Goal: Complete application form: Complete application form

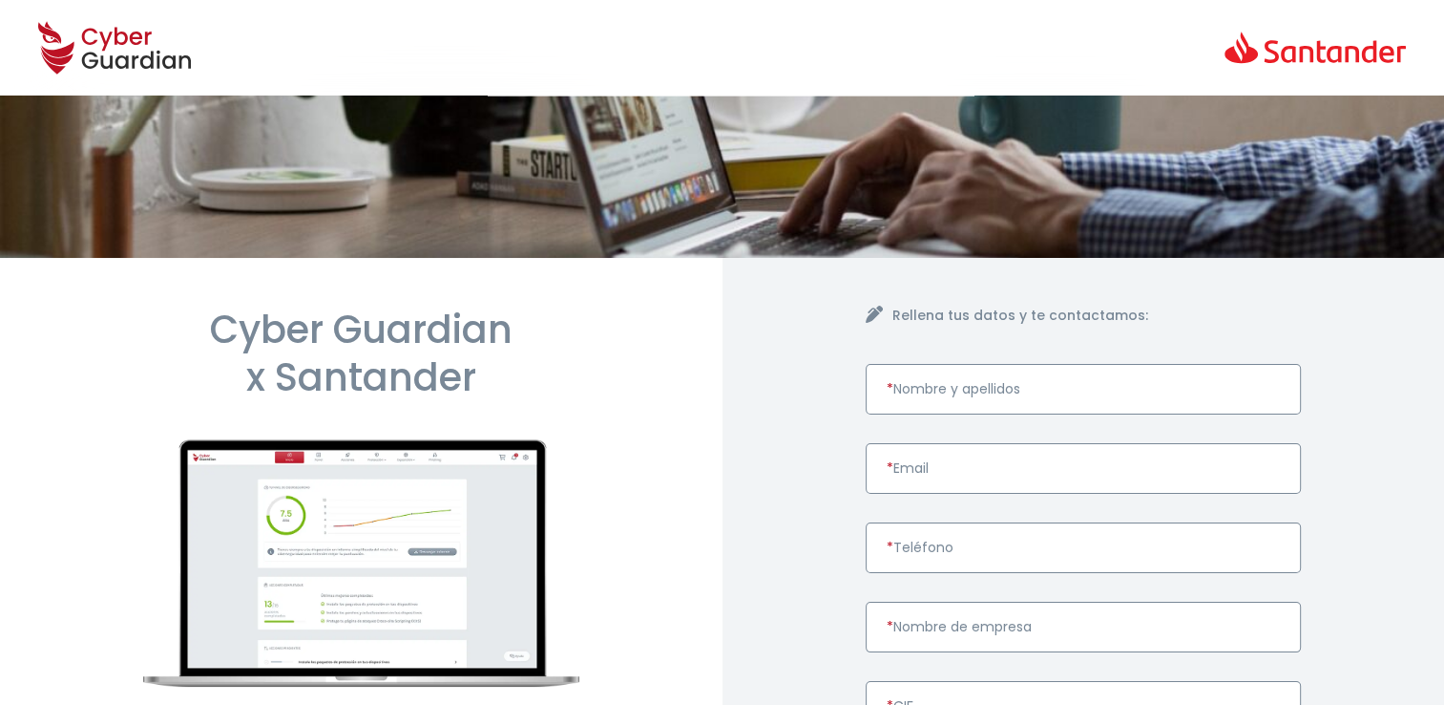
click at [1018, 394] on input "* Nombre y apellidos" at bounding box center [1084, 389] width 436 height 51
drag, startPoint x: 746, startPoint y: 451, endPoint x: 840, endPoint y: 463, distance: 95.3
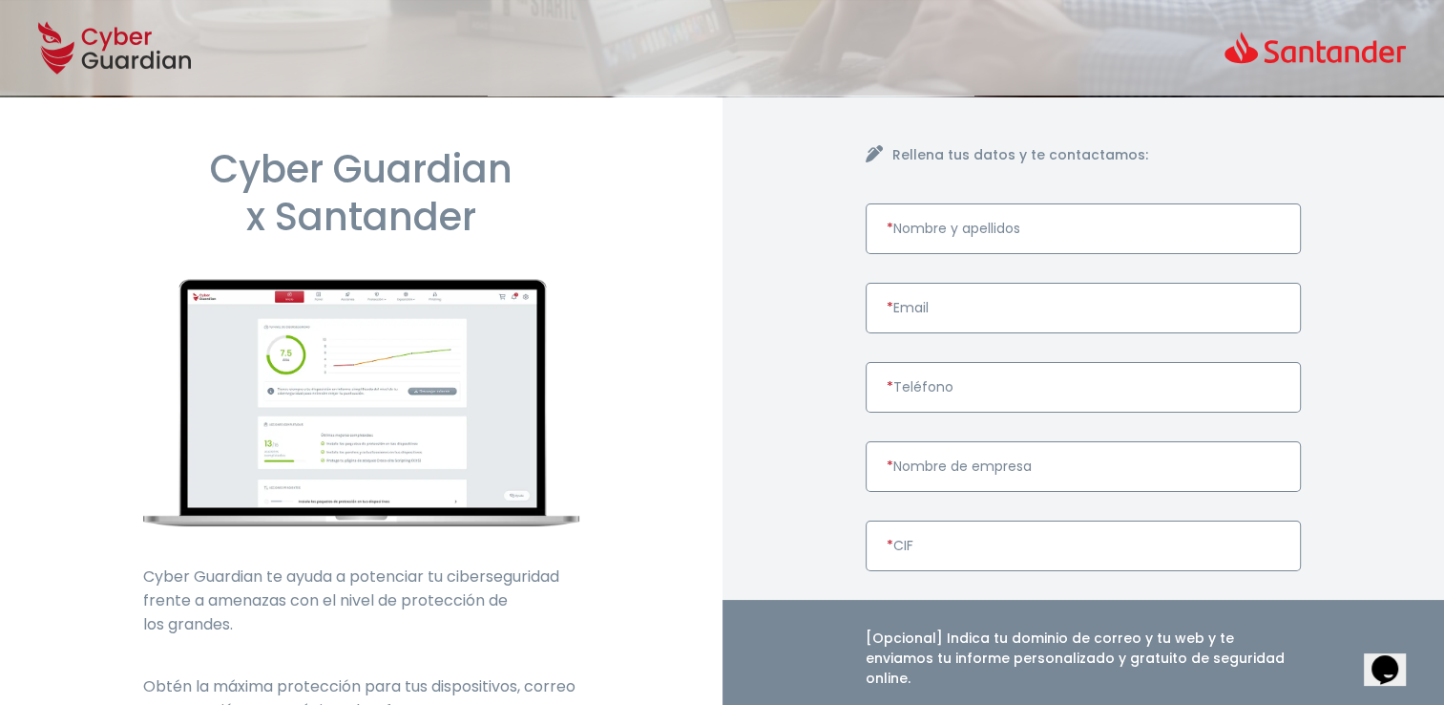
scroll to position [191, 0]
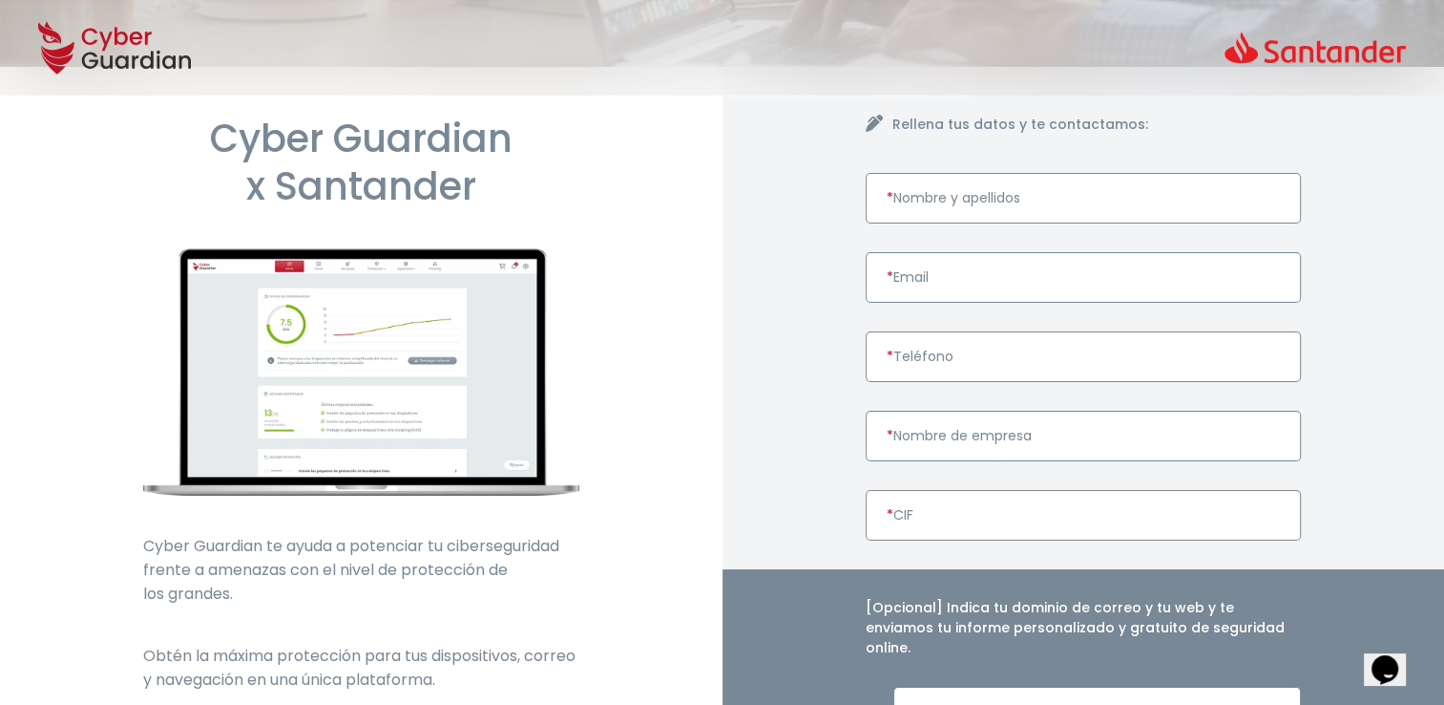
paste input "DATAWAY S.L"
type input "DATAWAY S.L"
paste input "B95203287"
type input "B95203287"
click at [924, 360] on input "* Teléfono" at bounding box center [1084, 356] width 436 height 51
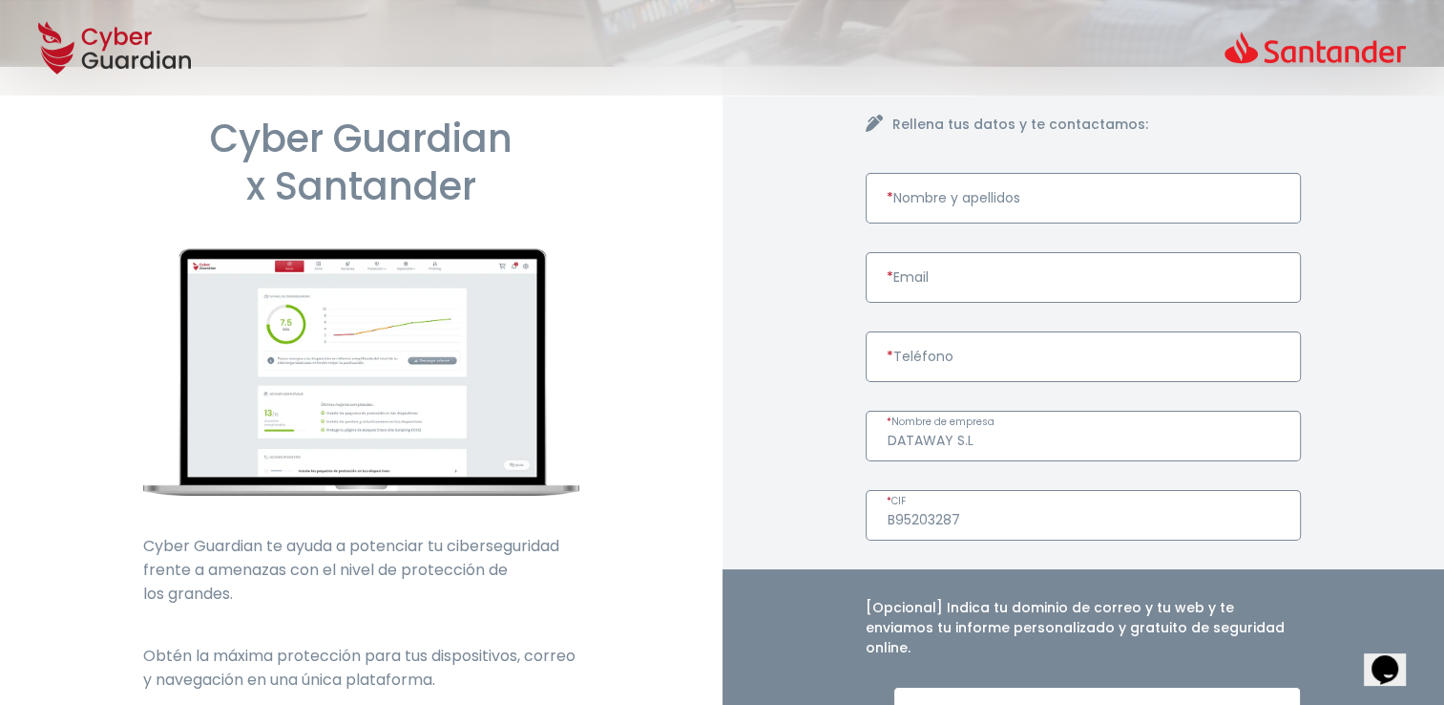
paste input "605773858"
type input "605773858"
click at [937, 280] on input "* Email" at bounding box center [1084, 277] width 436 height 51
paste input "JUAN ITURROIZ DOMINGO"
type input "JUAN ITURROIZ DOMINGO"
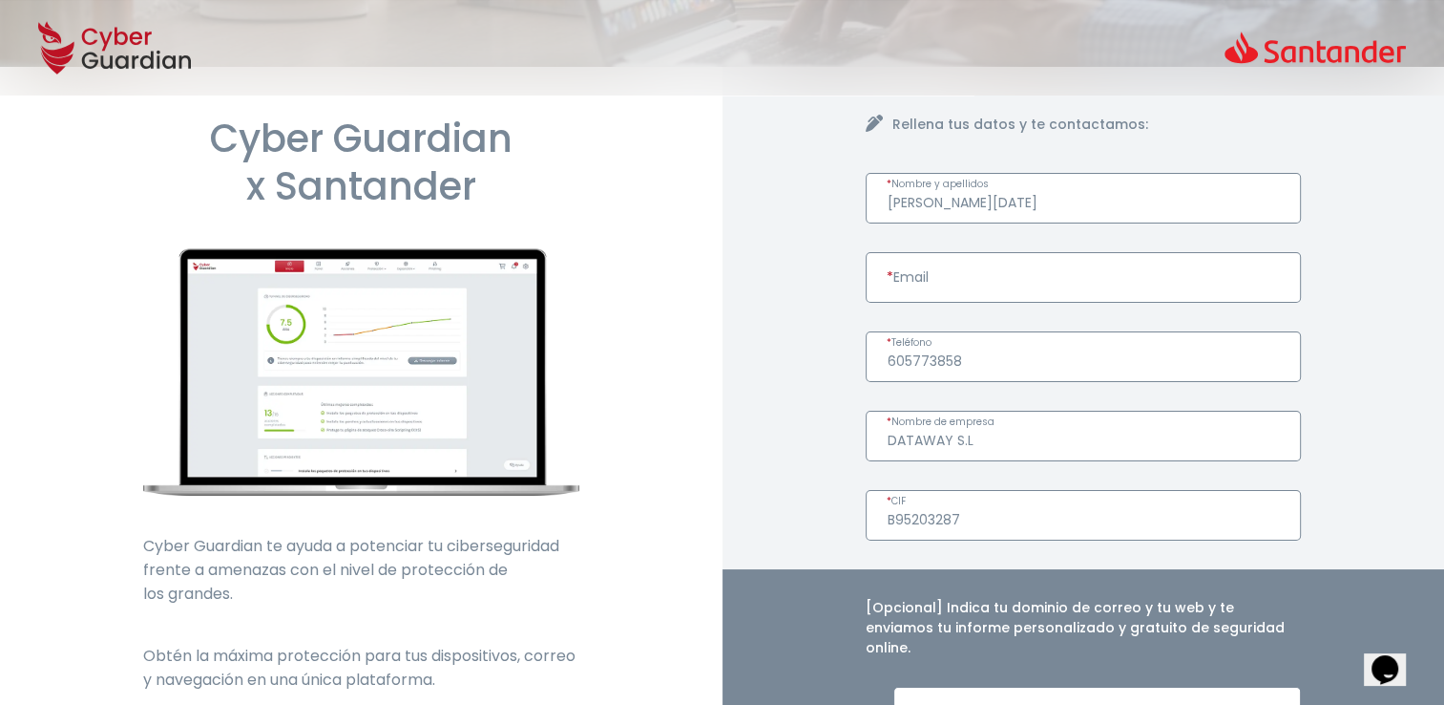
click at [968, 269] on input "* Email" at bounding box center [1084, 277] width 436 height 51
click at [30, 147] on div "Cyber Guardian x Santander Cyber Guardian te ayuda a potenciar tu cibersegurida…" at bounding box center [361, 577] width 723 height 1020
click at [43, 137] on div "Cyber Guardian x Santander Cyber Guardian te ayuda a potenciar tu cibersegurida…" at bounding box center [361, 577] width 723 height 1020
click at [46, 149] on div "Cyber Guardian x Santander Cyber Guardian te ayuda a potenciar tu cibersegurida…" at bounding box center [361, 577] width 723 height 1020
click at [1039, 288] on input "* Email" at bounding box center [1084, 277] width 436 height 51
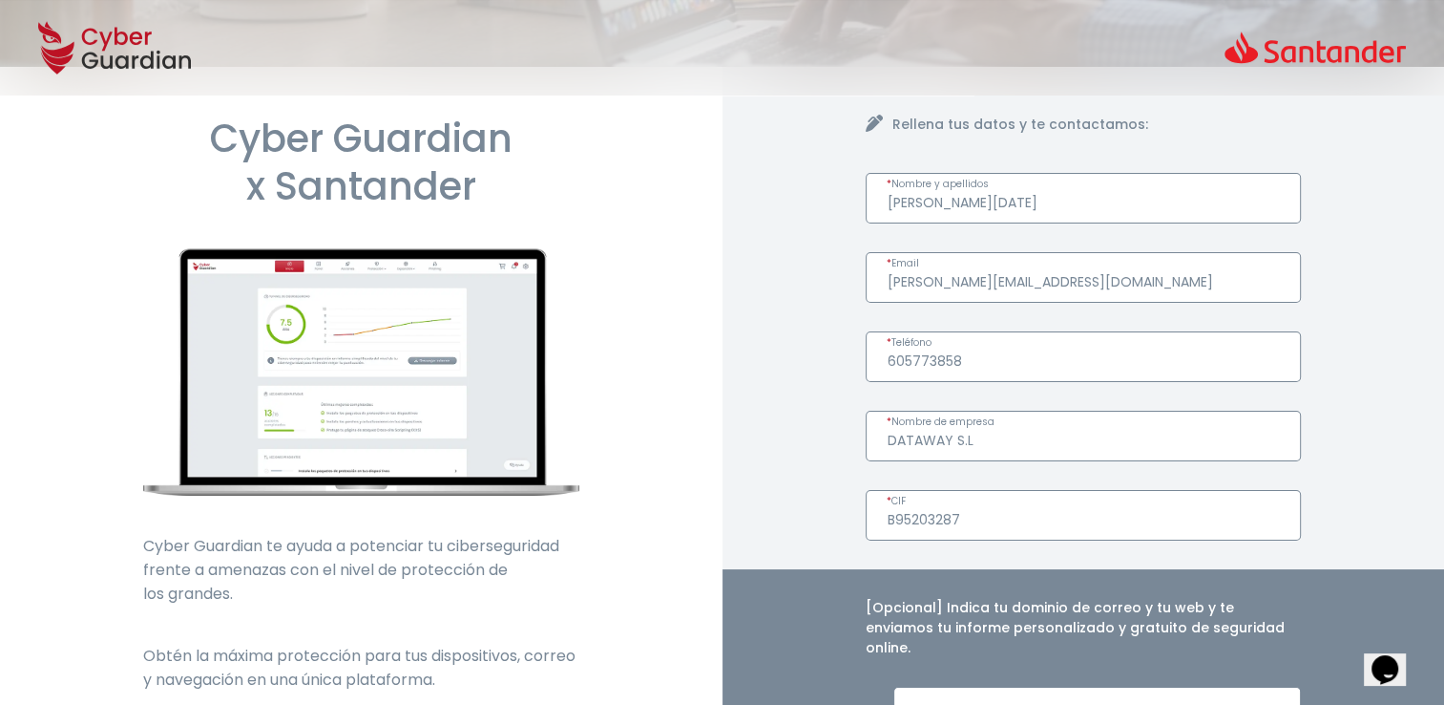
type input "j.iturrioz@b-kaind.com"
click at [1030, 331] on input "605773858" at bounding box center [1084, 356] width 436 height 51
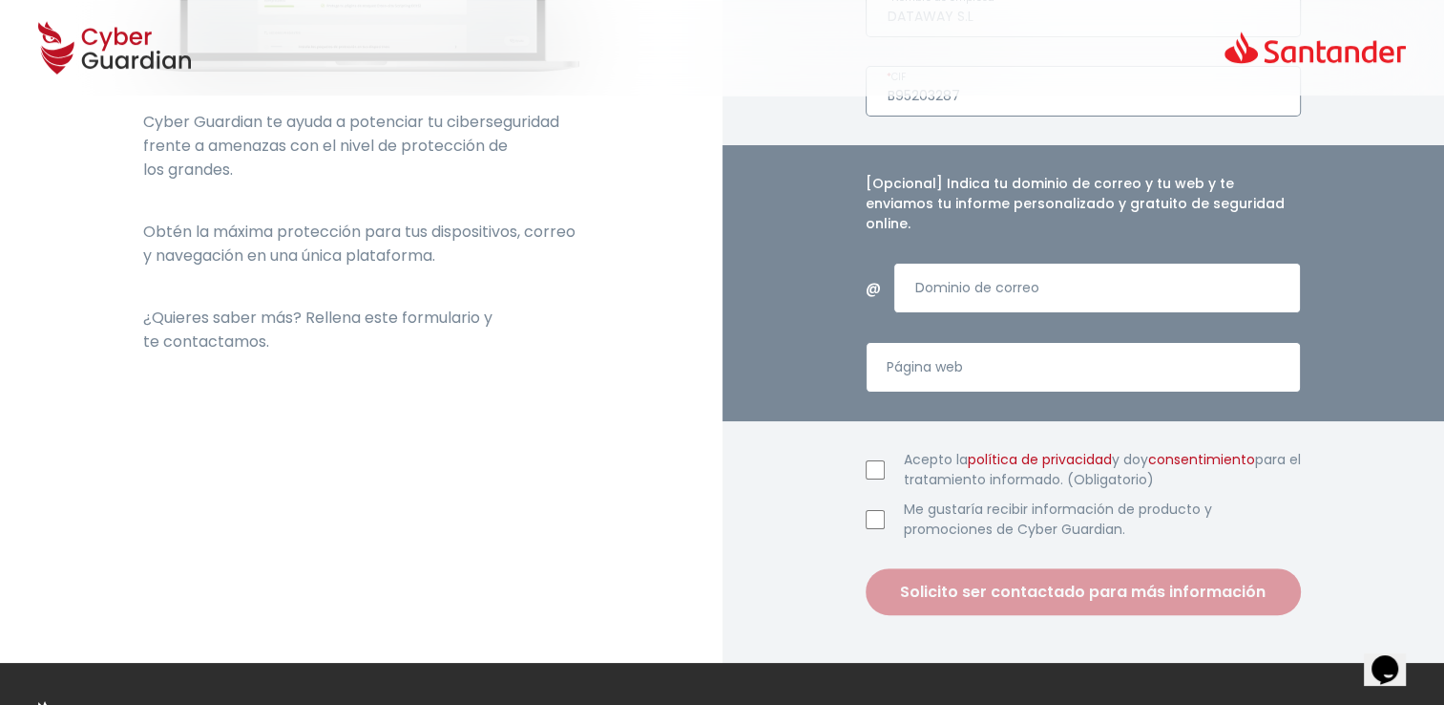
scroll to position [764, 0]
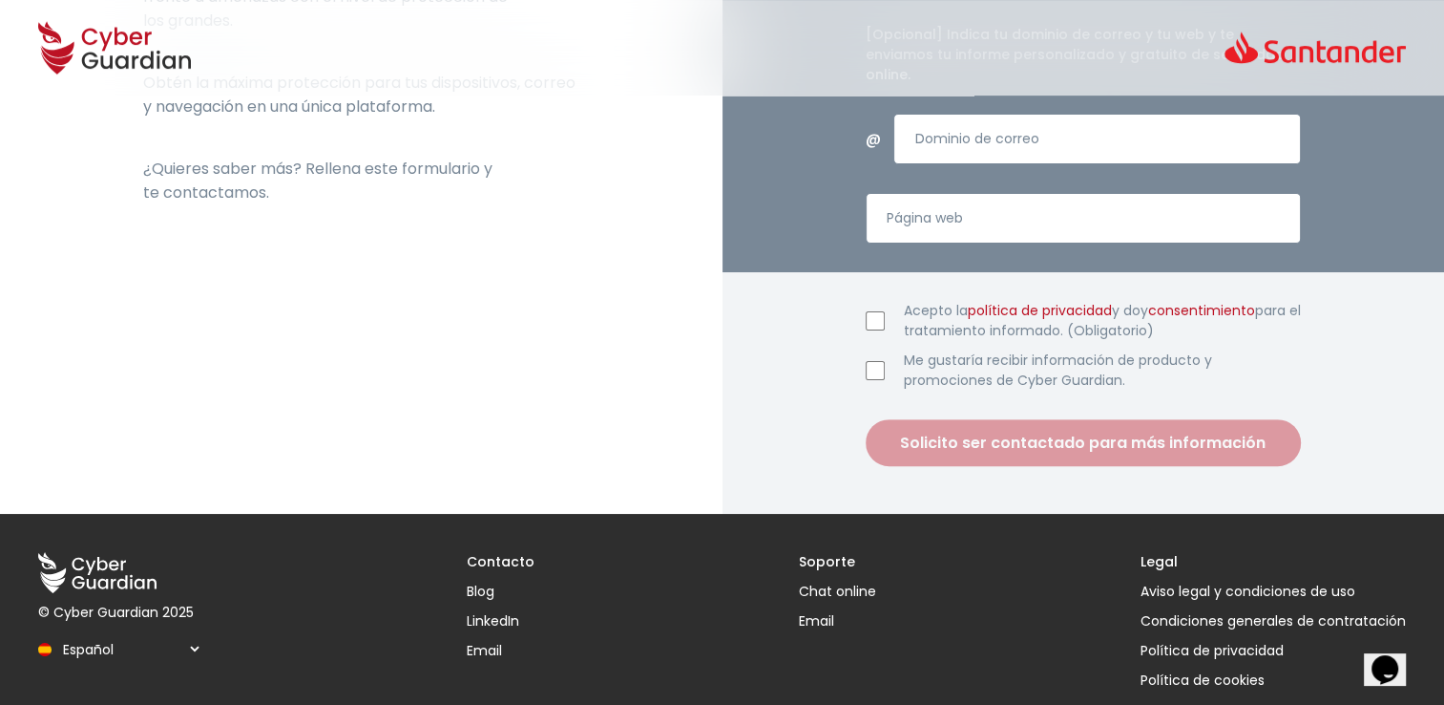
click at [876, 311] on input "Acepto la política de privacidad y doy consentimiento para el tratamiento infor…" at bounding box center [875, 320] width 19 height 19
checkbox input "true"
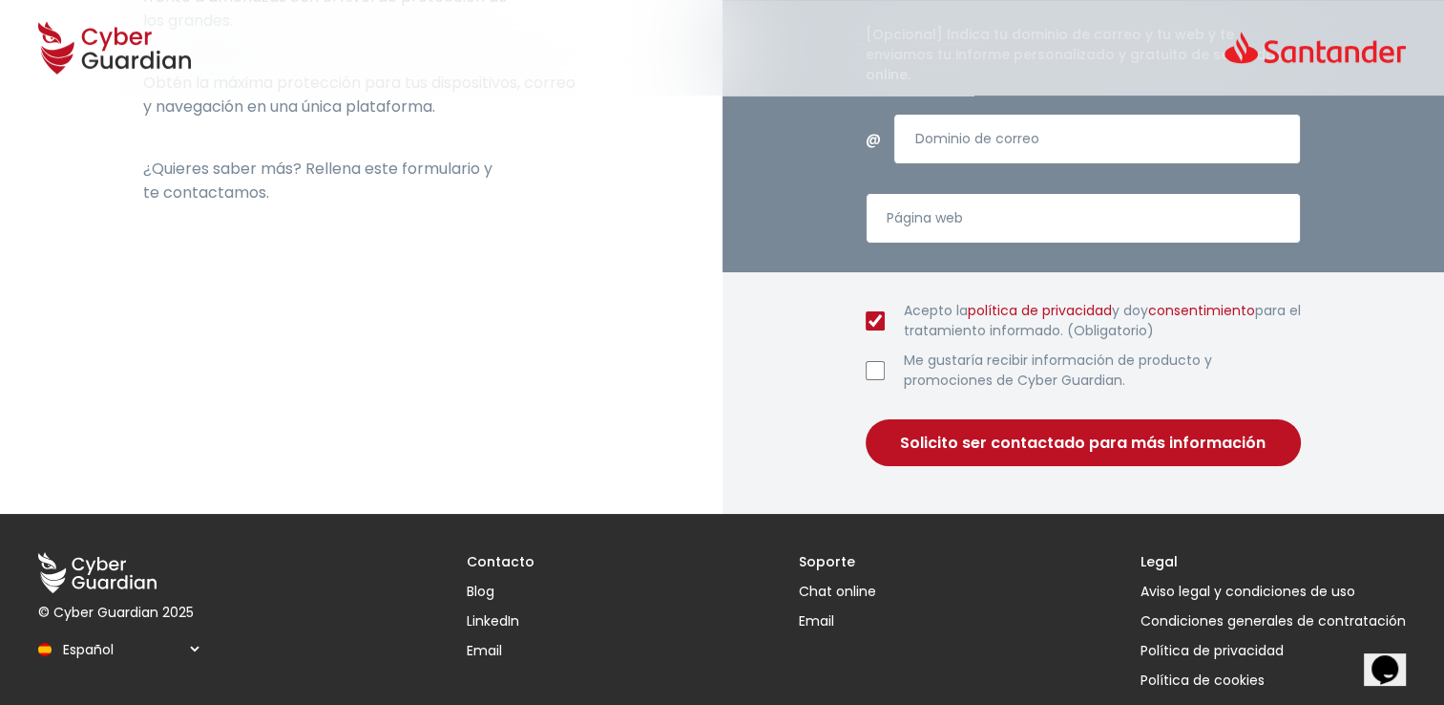
click at [991, 419] on button "Solicito ser contactado para más información" at bounding box center [1084, 442] width 436 height 47
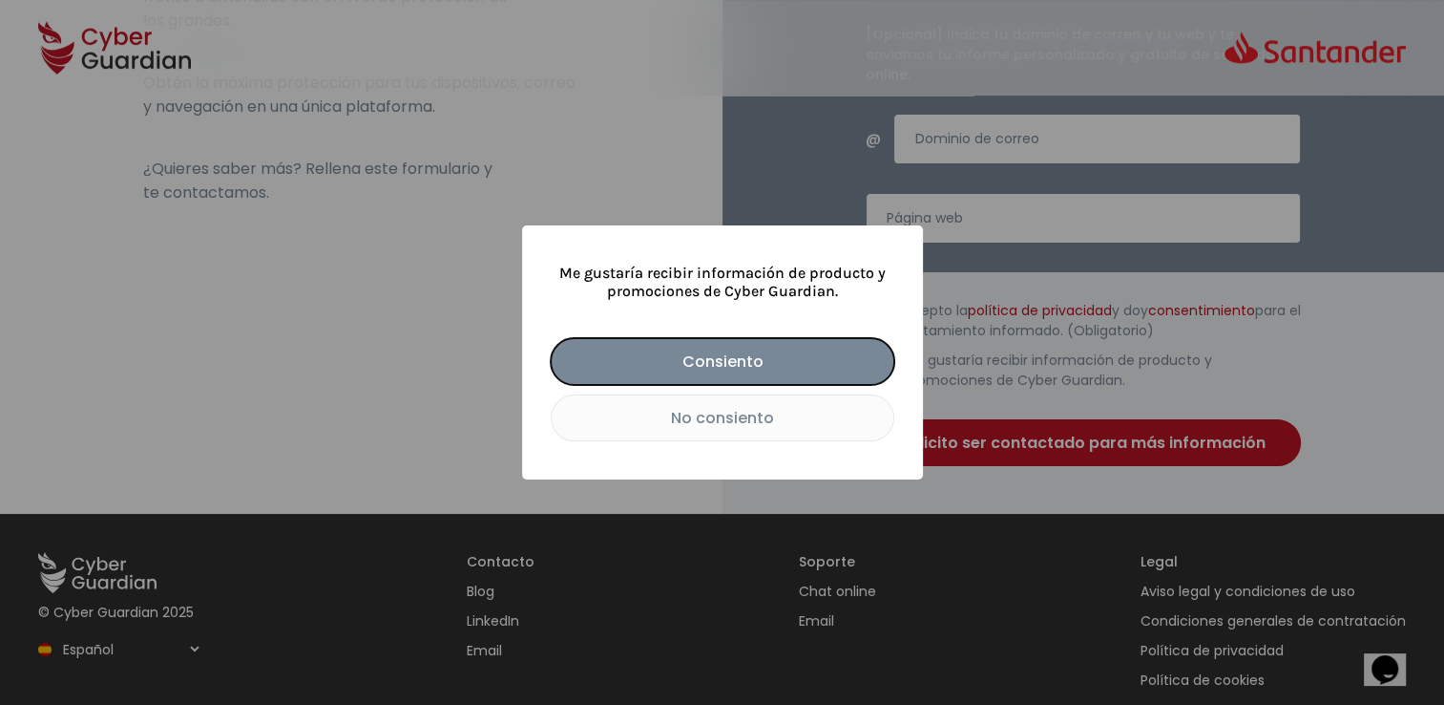
click at [703, 418] on button "No consiento" at bounding box center [723, 417] width 344 height 47
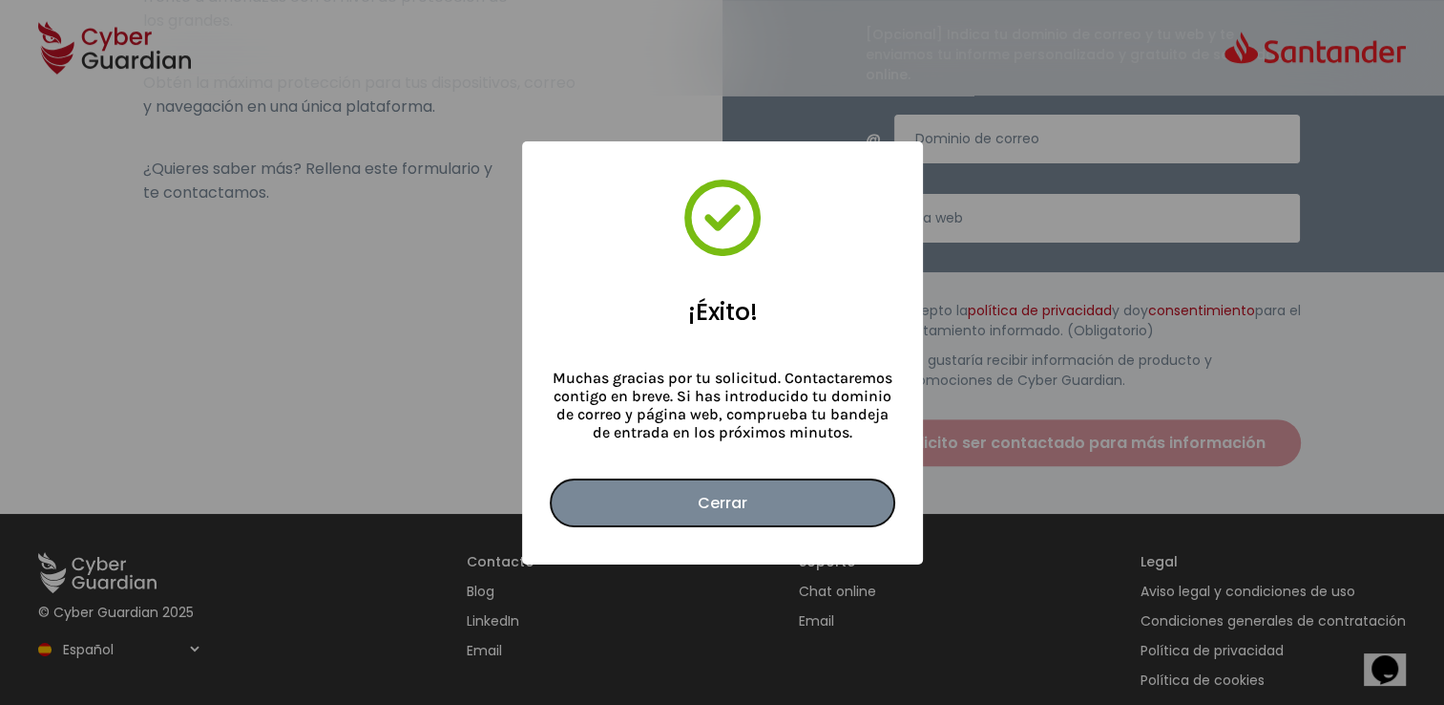
click at [714, 506] on button "Cerrar" at bounding box center [723, 502] width 344 height 47
